Goal: Information Seeking & Learning: Find specific fact

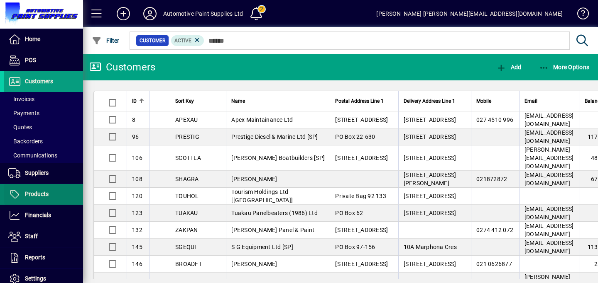
click at [34, 189] on span at bounding box center [43, 195] width 79 height 20
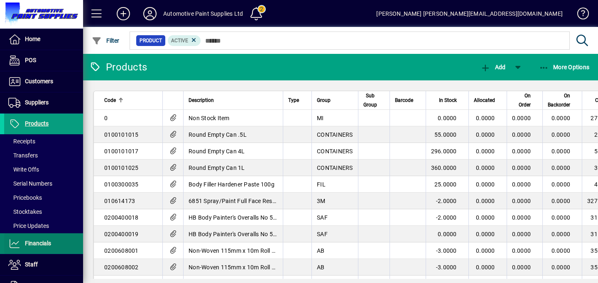
click at [25, 242] on span "Financials" at bounding box center [38, 243] width 26 height 7
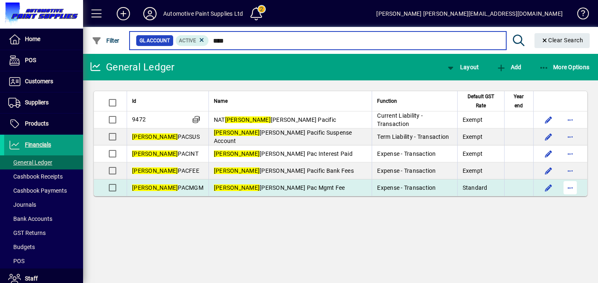
type input "****"
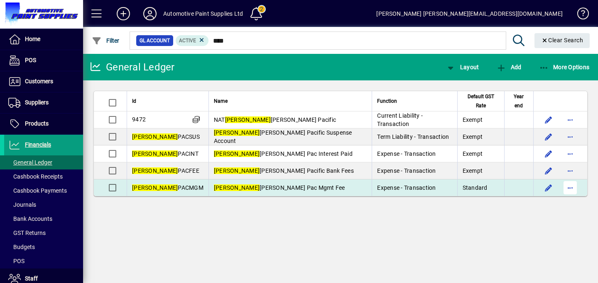
click at [573, 190] on span "button" at bounding box center [570, 188] width 20 height 20
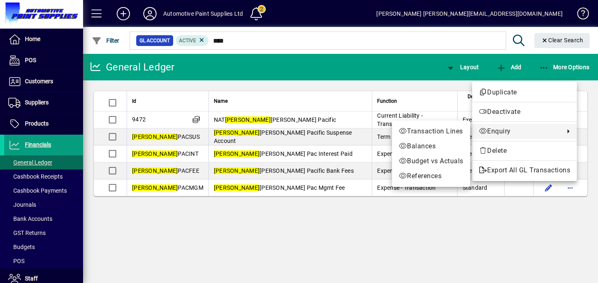
click at [520, 132] on span "Enquiry" at bounding box center [518, 132] width 81 height 10
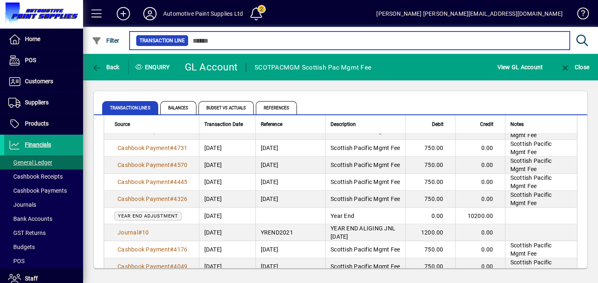
scroll to position [983, 0]
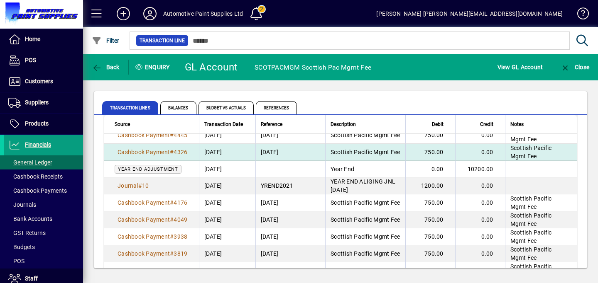
click at [361, 150] on span "Scottish Pacific Mgmt Fee" at bounding box center [364, 152] width 69 height 7
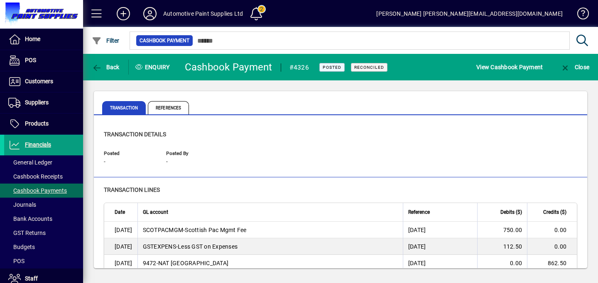
scroll to position [97, 0]
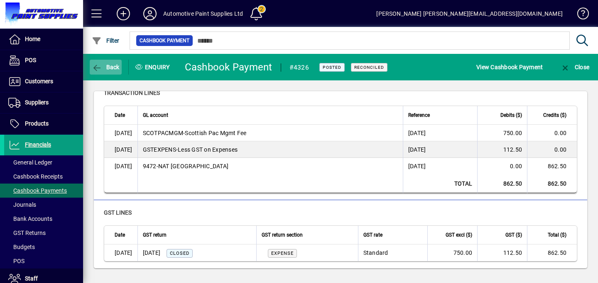
click at [103, 69] on span "Back" at bounding box center [106, 67] width 28 height 7
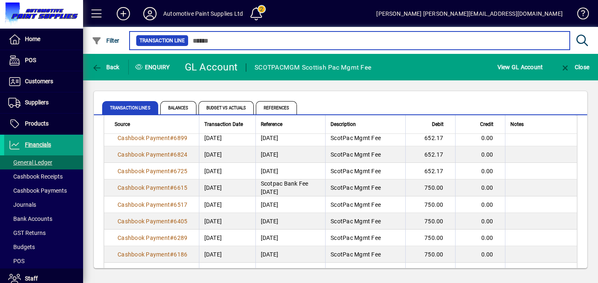
scroll to position [568, 0]
